Goal: Task Accomplishment & Management: Use online tool/utility

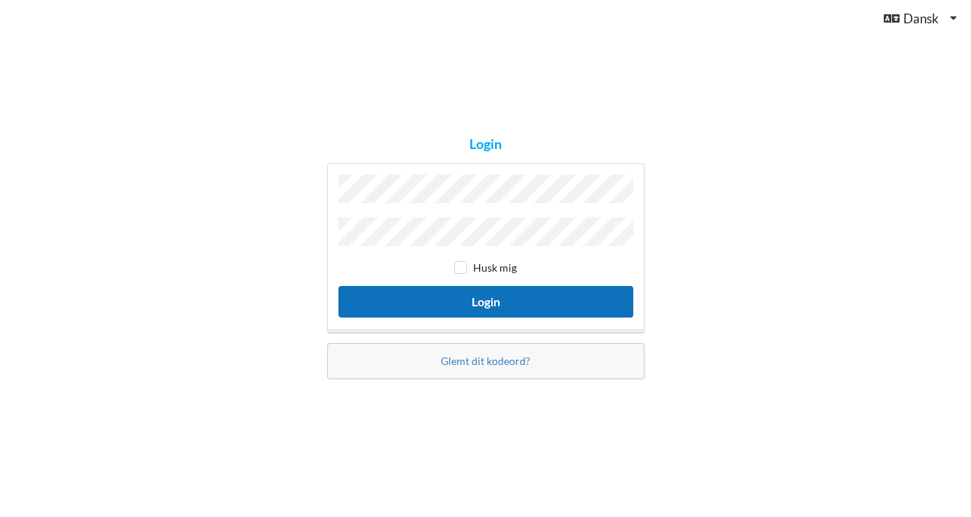
click at [487, 299] on button "Login" at bounding box center [485, 301] width 295 height 31
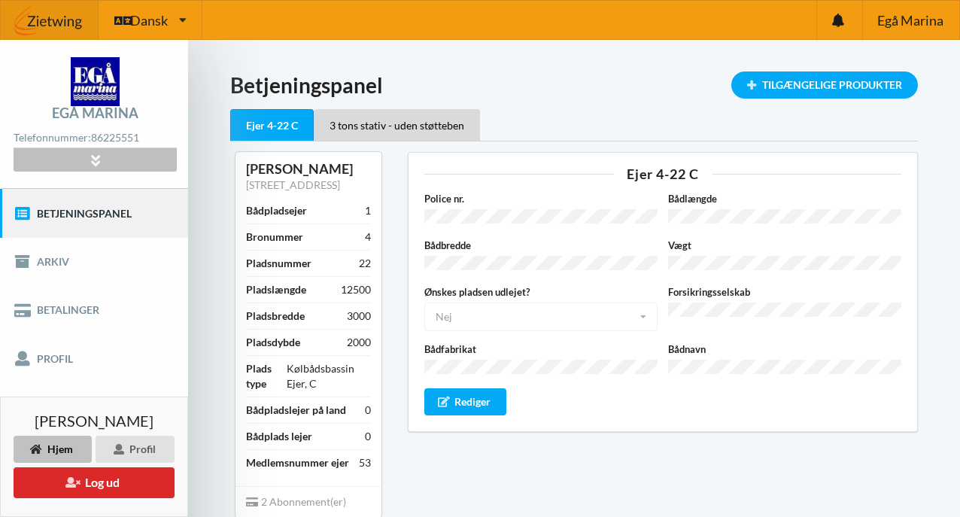
click at [100, 156] on icon at bounding box center [94, 159] width 17 height 13
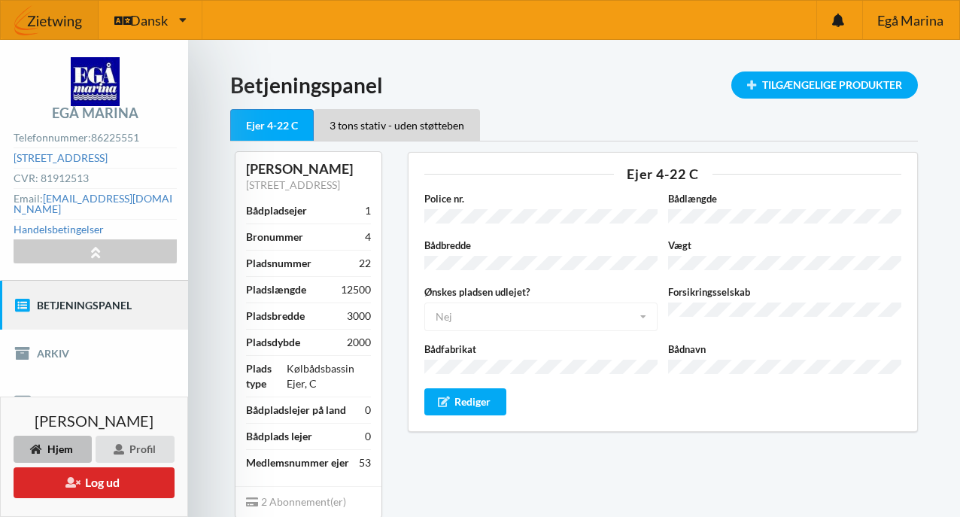
click at [47, 298] on link "Betjeningspanel" at bounding box center [94, 305] width 188 height 48
click at [20, 298] on icon at bounding box center [22, 305] width 17 height 15
click at [72, 295] on link "Betjeningspanel" at bounding box center [94, 305] width 188 height 48
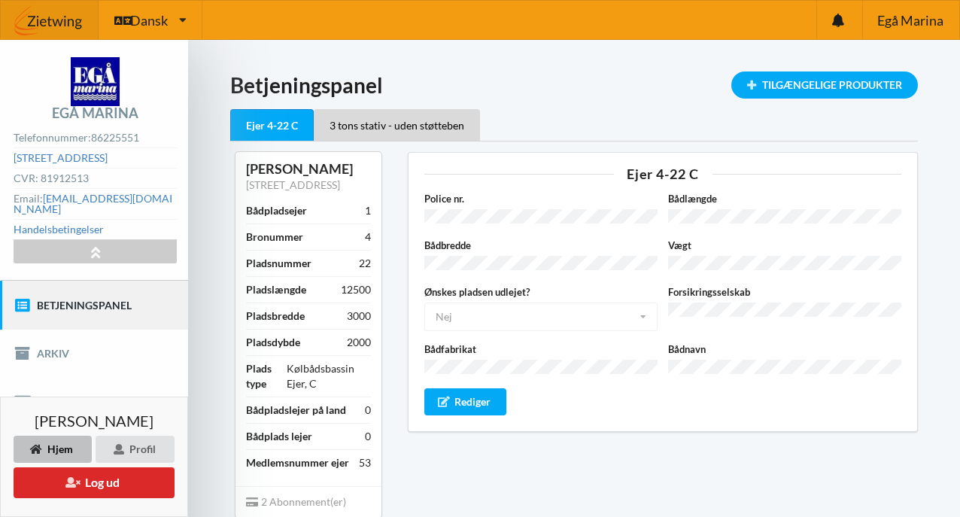
click at [27, 298] on icon at bounding box center [22, 305] width 17 height 15
click at [93, 245] on icon at bounding box center [94, 251] width 17 height 13
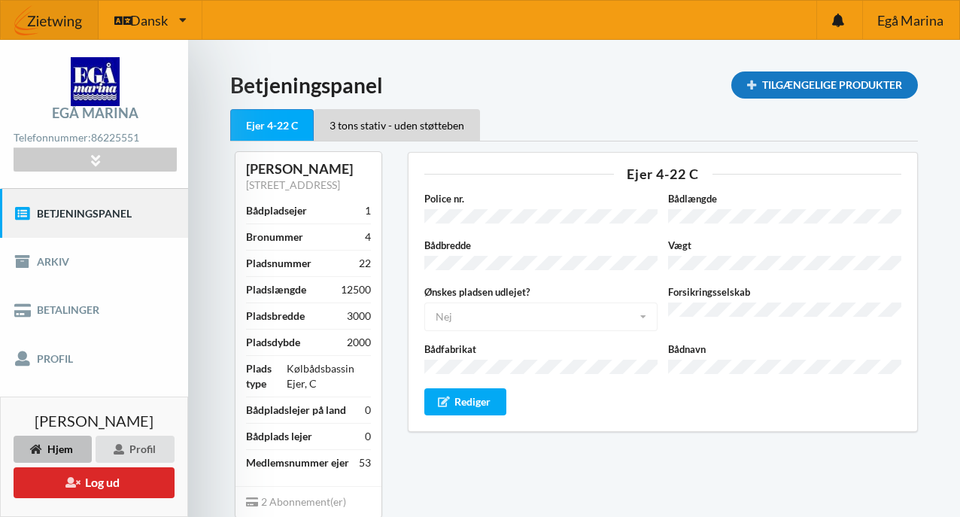
click at [833, 85] on div "Tilgængelige Produkter" at bounding box center [824, 84] width 187 height 27
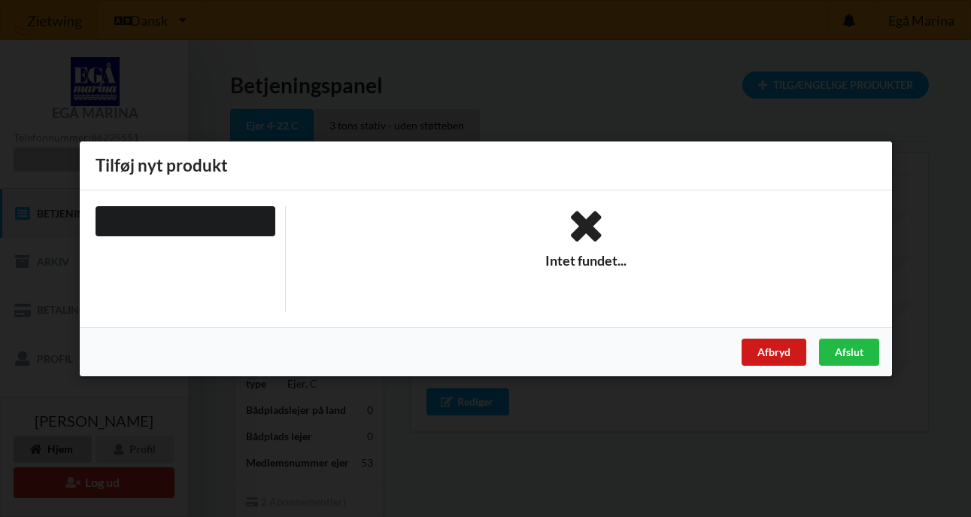
click at [775, 350] on div "Afbryd" at bounding box center [773, 351] width 65 height 27
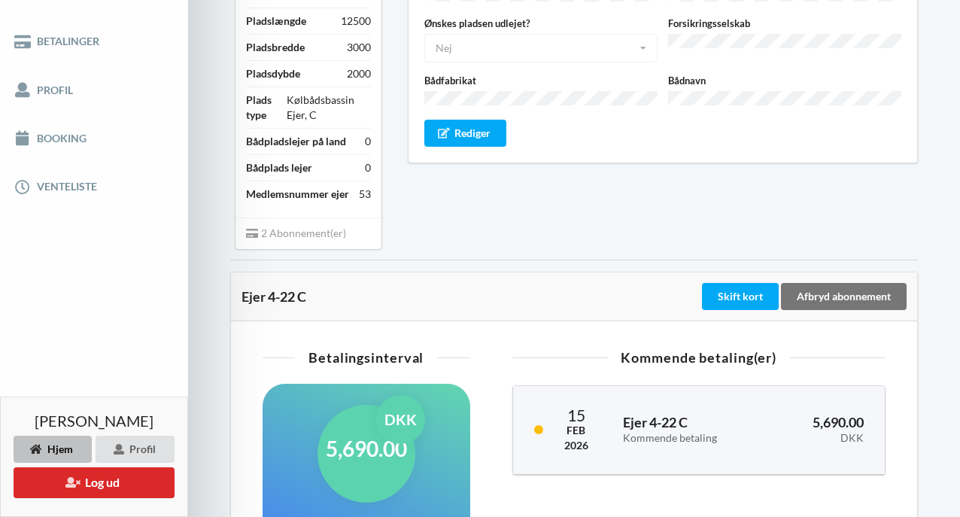
scroll to position [244, 0]
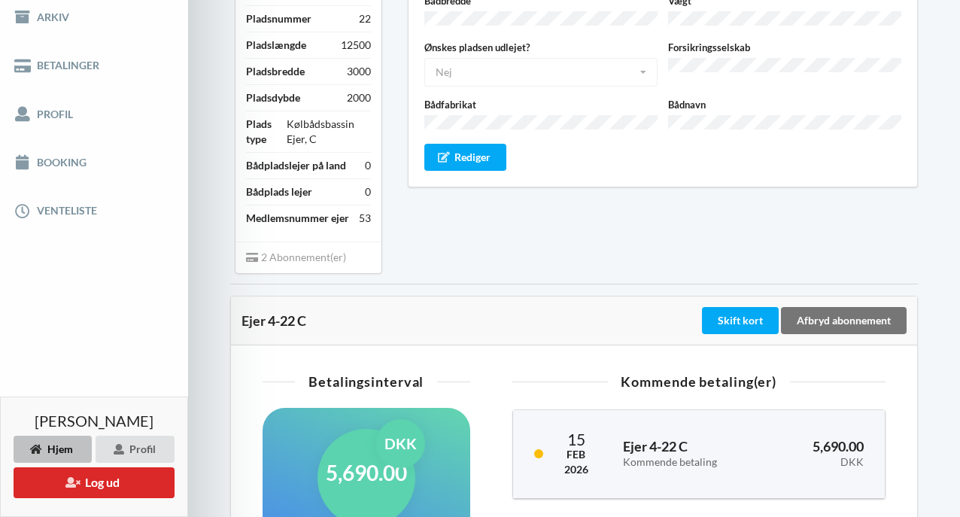
click at [687, 121] on div "Bådnavn" at bounding box center [785, 115] width 244 height 36
click at [50, 156] on link "Booking" at bounding box center [94, 162] width 188 height 48
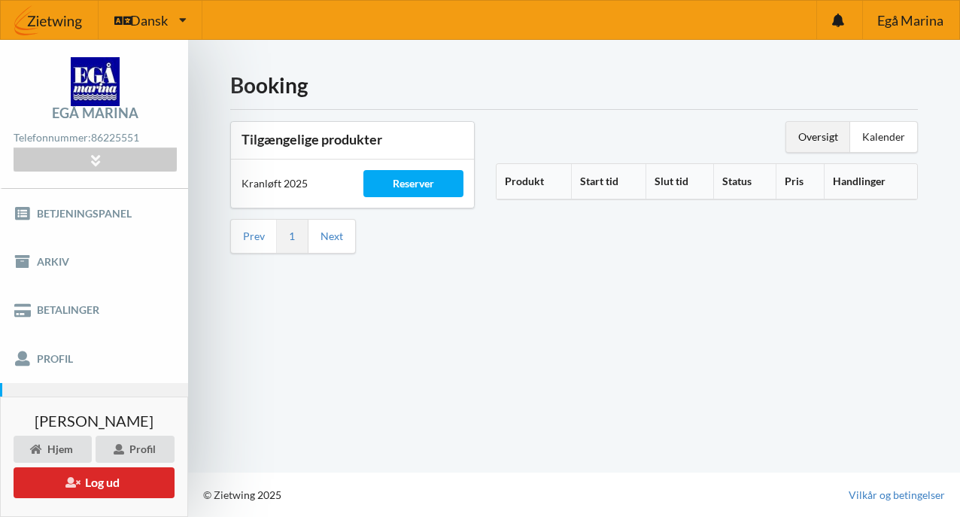
click at [593, 177] on th "Start tid" at bounding box center [608, 181] width 74 height 35
click at [593, 177] on th "Start tid" at bounding box center [612, 181] width 90 height 35
click at [405, 181] on div "Reserver" at bounding box center [413, 183] width 101 height 27
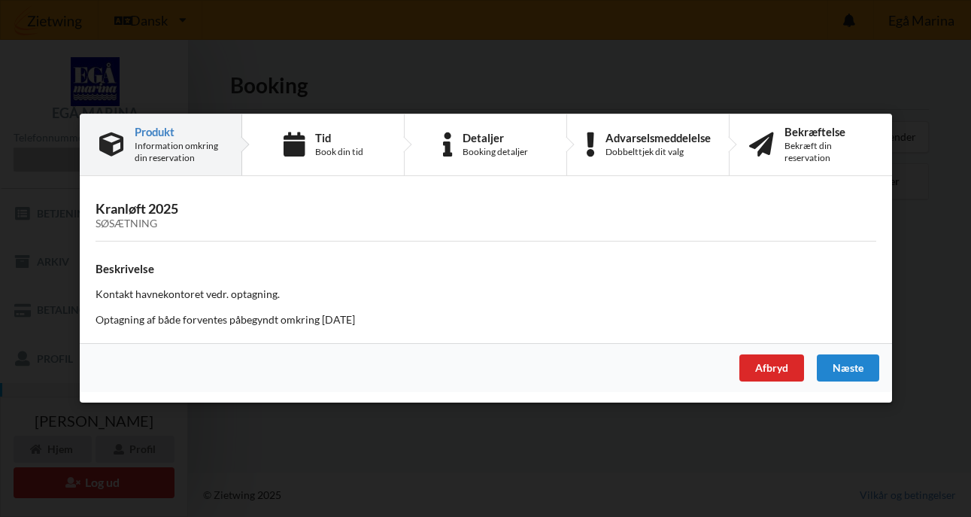
click at [123, 226] on div "Søsætning" at bounding box center [486, 224] width 781 height 13
click at [123, 211] on h3 "Kranløft 2025 Søsætning" at bounding box center [486, 216] width 781 height 30
click at [301, 143] on icon at bounding box center [293, 144] width 21 height 25
